Goal: Find specific page/section: Find specific page/section

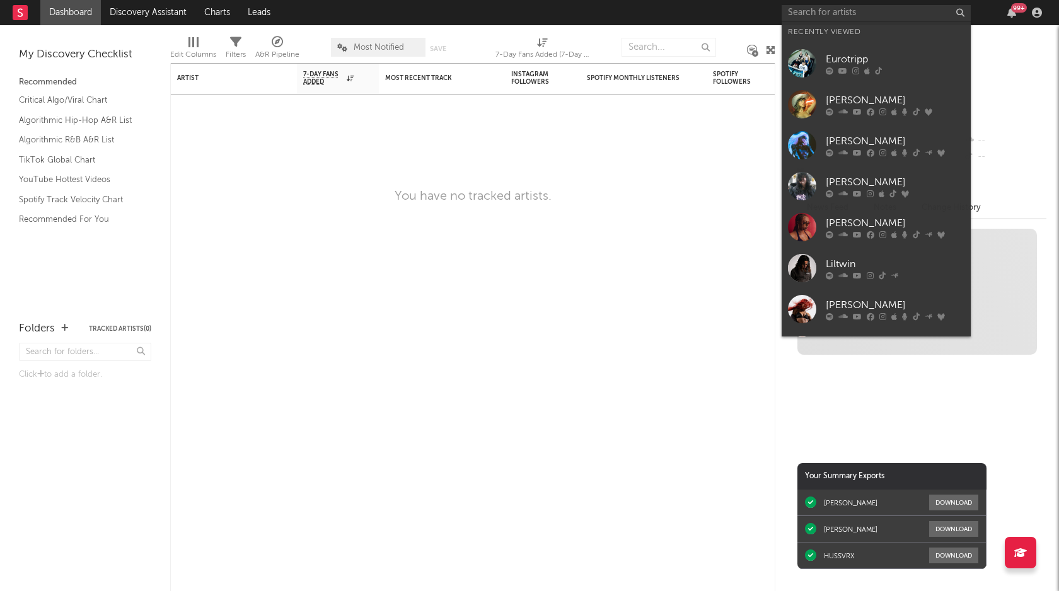
click at [916, 14] on input "text" at bounding box center [876, 13] width 189 height 16
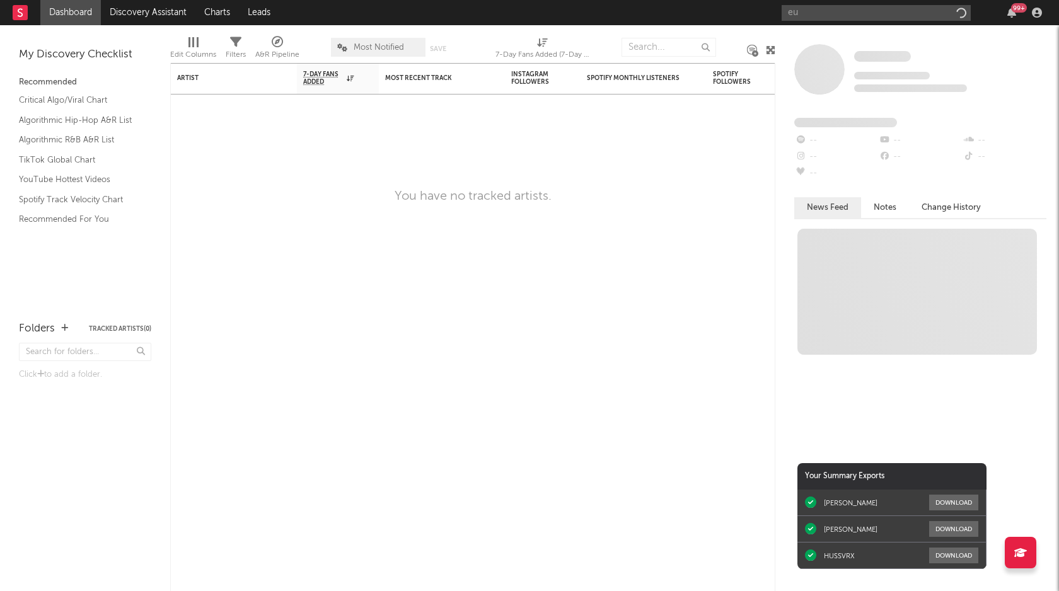
type input "e"
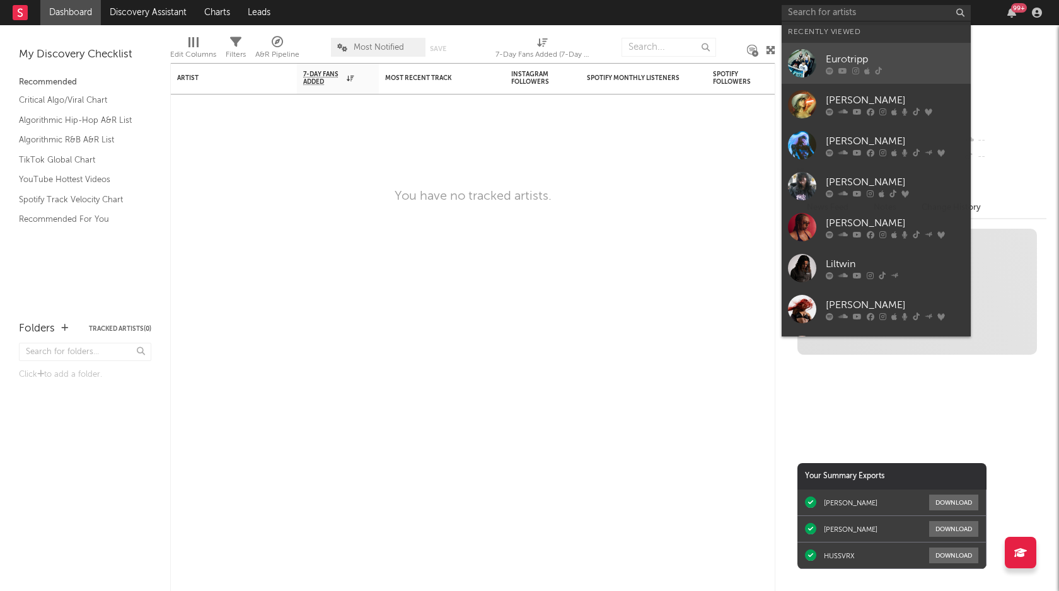
click at [893, 52] on div "Eurotripp" at bounding box center [895, 59] width 139 height 15
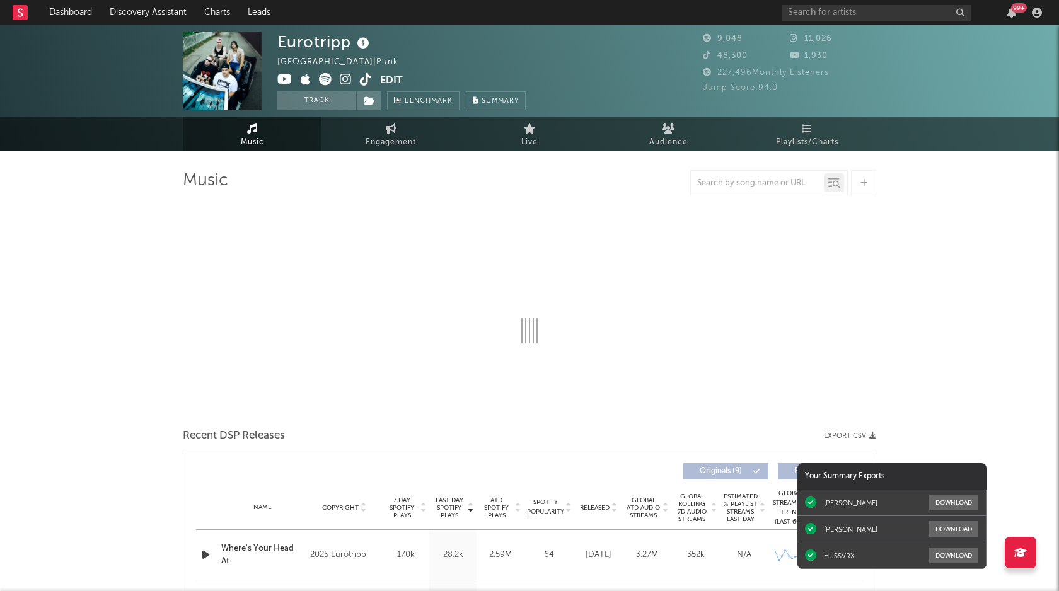
select select "1w"
